Goal: Transaction & Acquisition: Book appointment/travel/reservation

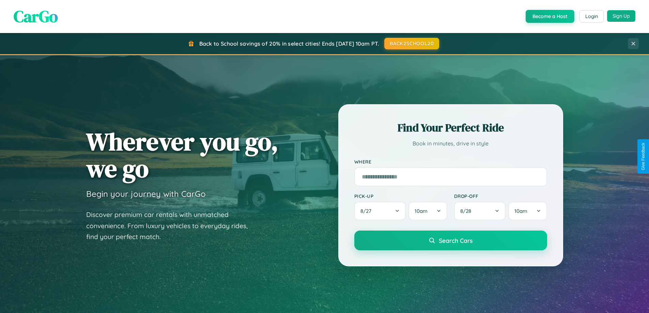
click at [621, 16] on button "Sign Up" at bounding box center [621, 16] width 28 height 12
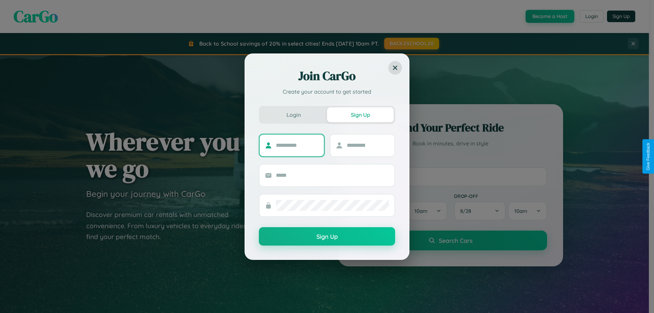
click at [297, 145] on input "text" at bounding box center [297, 145] width 43 height 11
type input "*******"
click at [367, 145] on input "text" at bounding box center [368, 145] width 43 height 11
type input "*****"
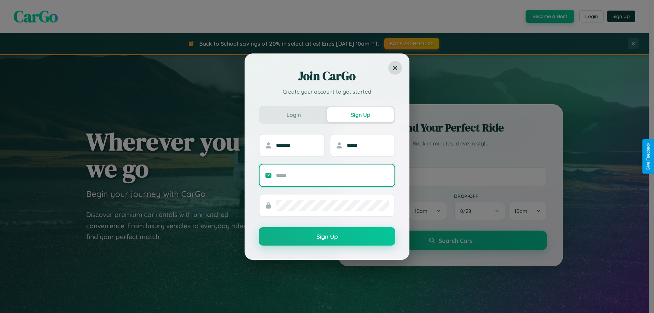
click at [332, 175] on input "text" at bounding box center [332, 175] width 113 height 11
type input "**********"
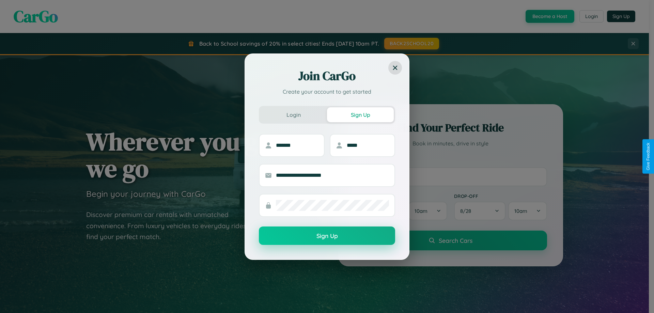
click at [327, 236] on button "Sign Up" at bounding box center [327, 235] width 136 height 18
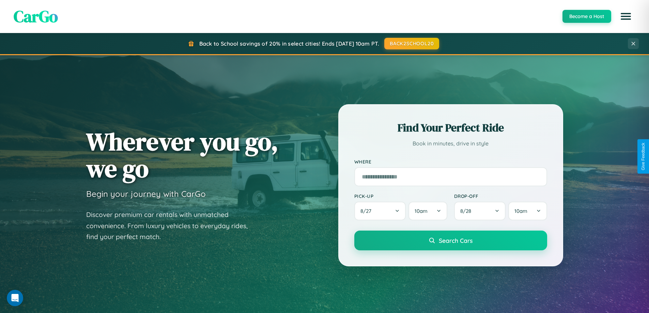
scroll to position [293, 0]
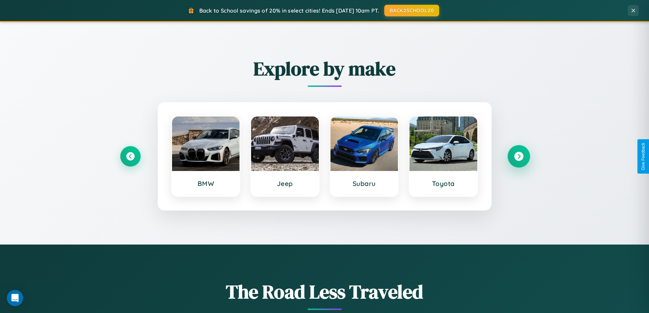
click at [518, 156] on icon at bounding box center [518, 156] width 9 height 9
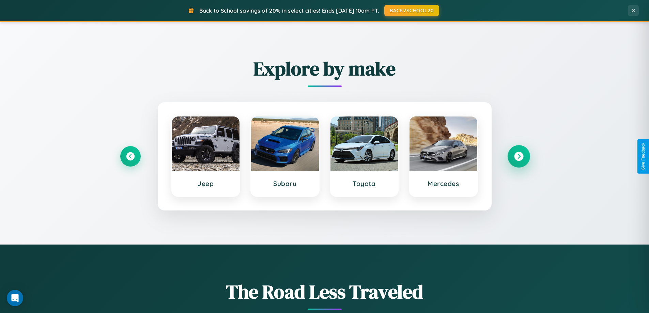
click at [518, 156] on icon at bounding box center [518, 156] width 9 height 9
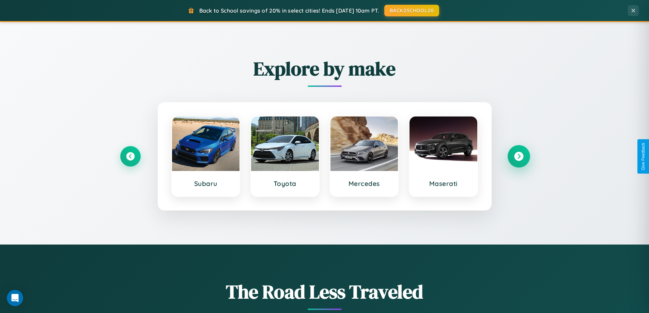
click at [518, 156] on icon at bounding box center [518, 156] width 9 height 9
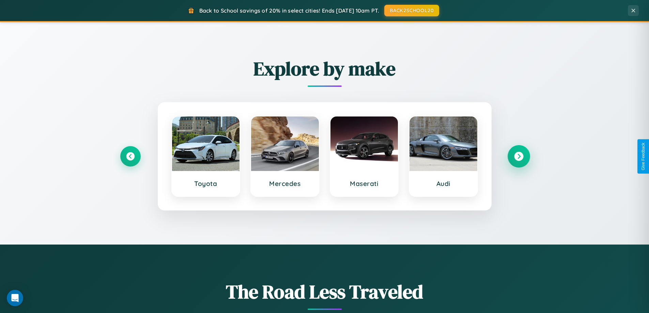
click at [518, 156] on icon at bounding box center [518, 156] width 9 height 9
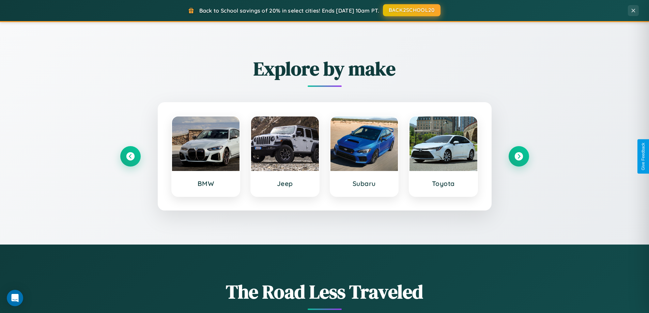
click at [411, 10] on button "BACK2SCHOOL20" at bounding box center [412, 10] width 58 height 12
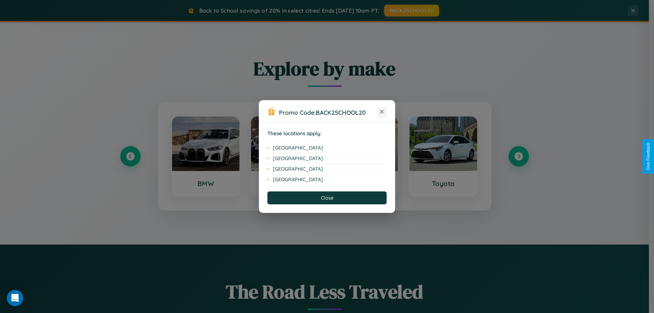
click at [382, 112] on icon at bounding box center [382, 112] width 4 height 4
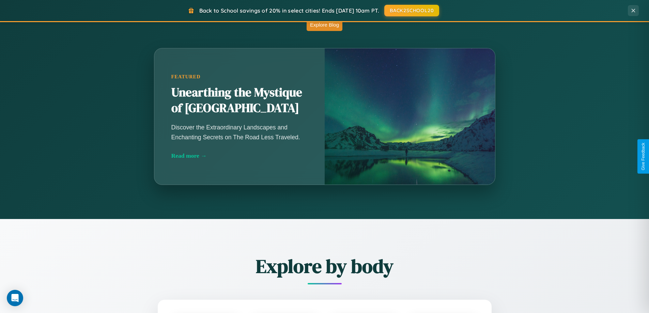
scroll to position [1310, 0]
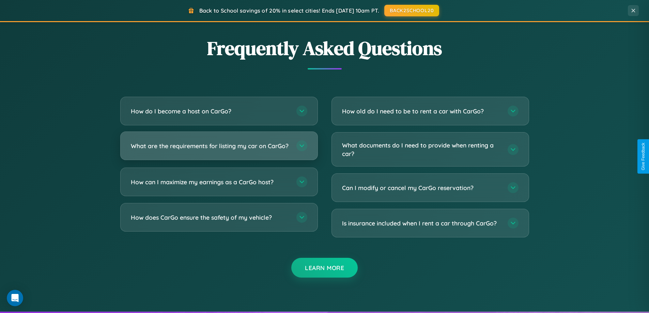
click at [219, 149] on h3 "What are the requirements for listing my car on CarGo?" at bounding box center [210, 146] width 159 height 9
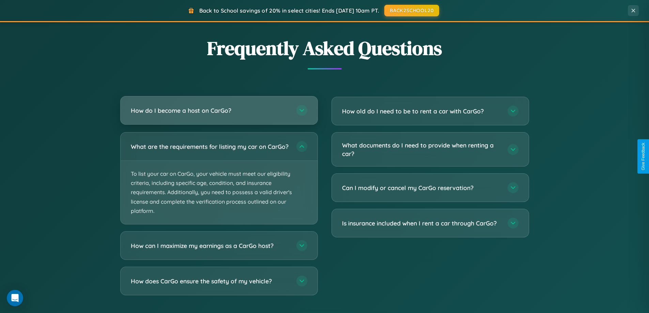
click at [219, 110] on h3 "How do I become a host on CarGo?" at bounding box center [210, 110] width 159 height 9
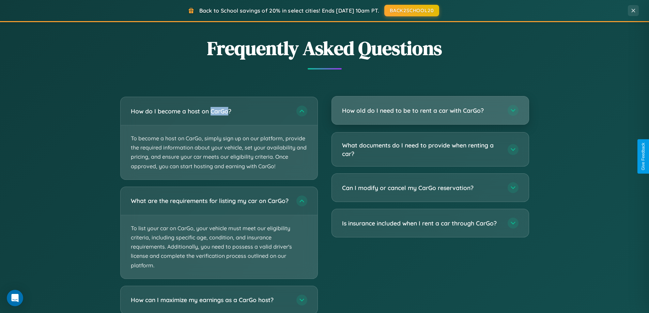
click at [430, 111] on h3 "How old do I need to be to rent a car with CarGo?" at bounding box center [421, 110] width 159 height 9
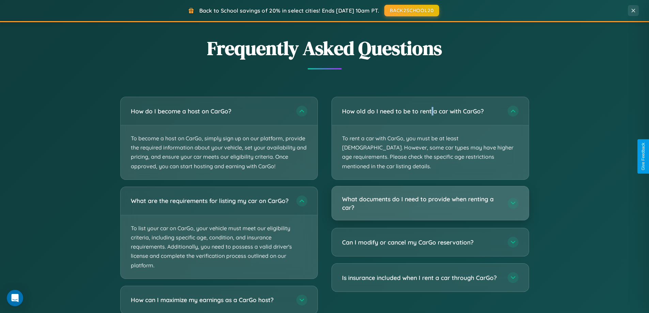
click at [430, 195] on h3 "What documents do I need to provide when renting a car?" at bounding box center [421, 203] width 159 height 17
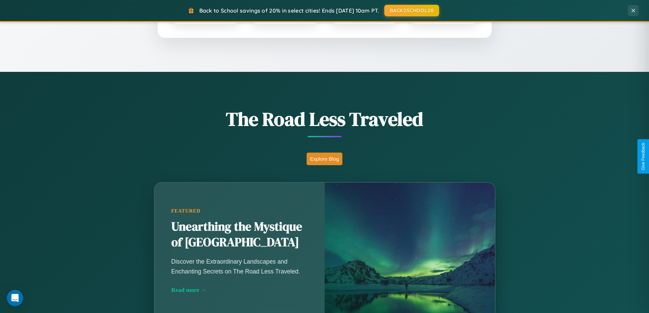
scroll to position [293, 0]
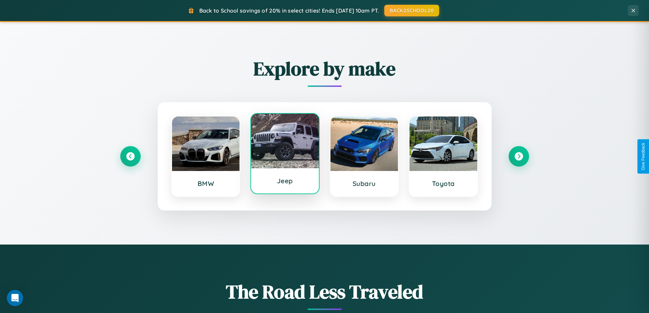
click at [285, 154] on div at bounding box center [285, 141] width 68 height 54
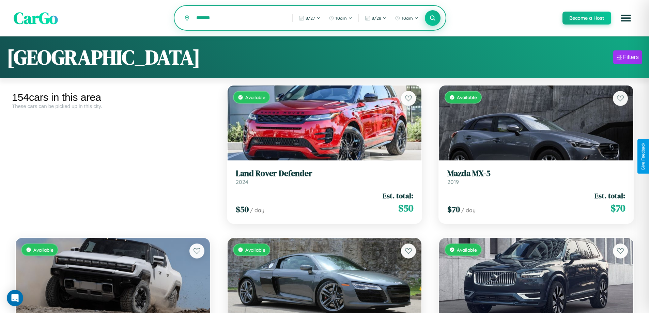
type input "*******"
click at [432, 18] on icon at bounding box center [432, 18] width 6 height 6
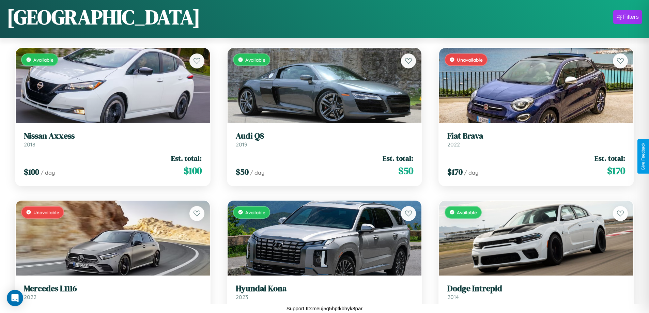
scroll to position [7566, 0]
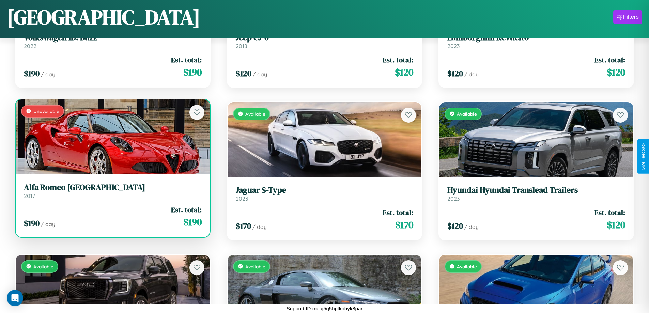
click at [112, 193] on link "Alfa Romeo Milano 2017" at bounding box center [113, 190] width 178 height 17
